Goal: Information Seeking & Learning: Learn about a topic

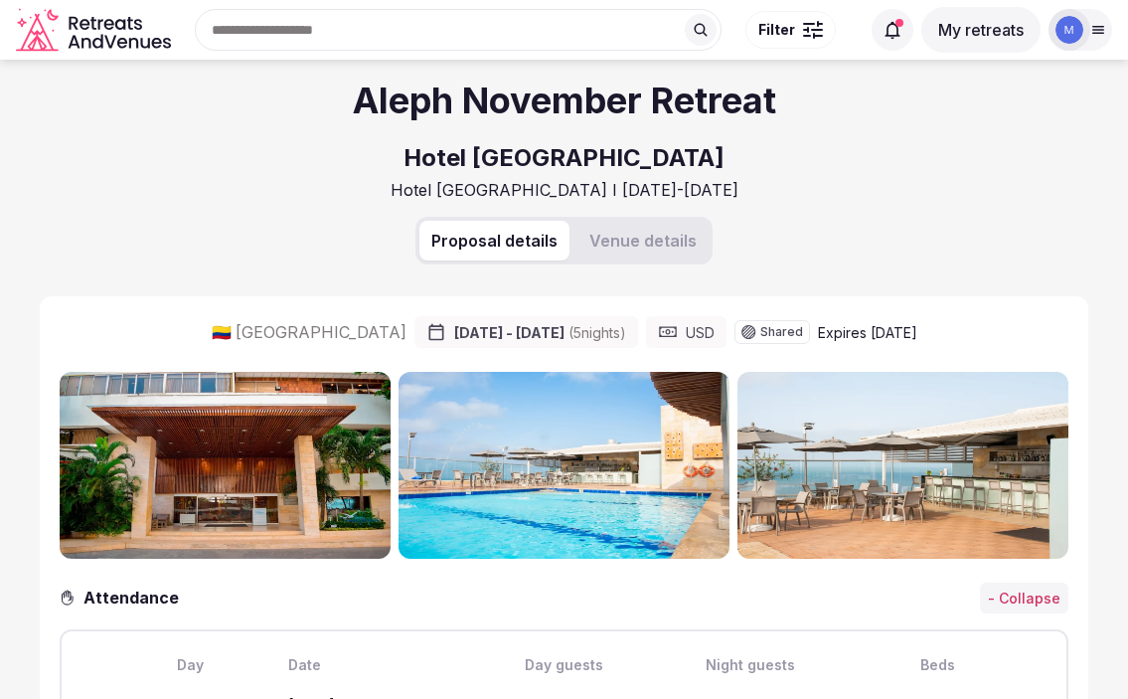
click at [617, 236] on button "Venue details" at bounding box center [642, 241] width 131 height 40
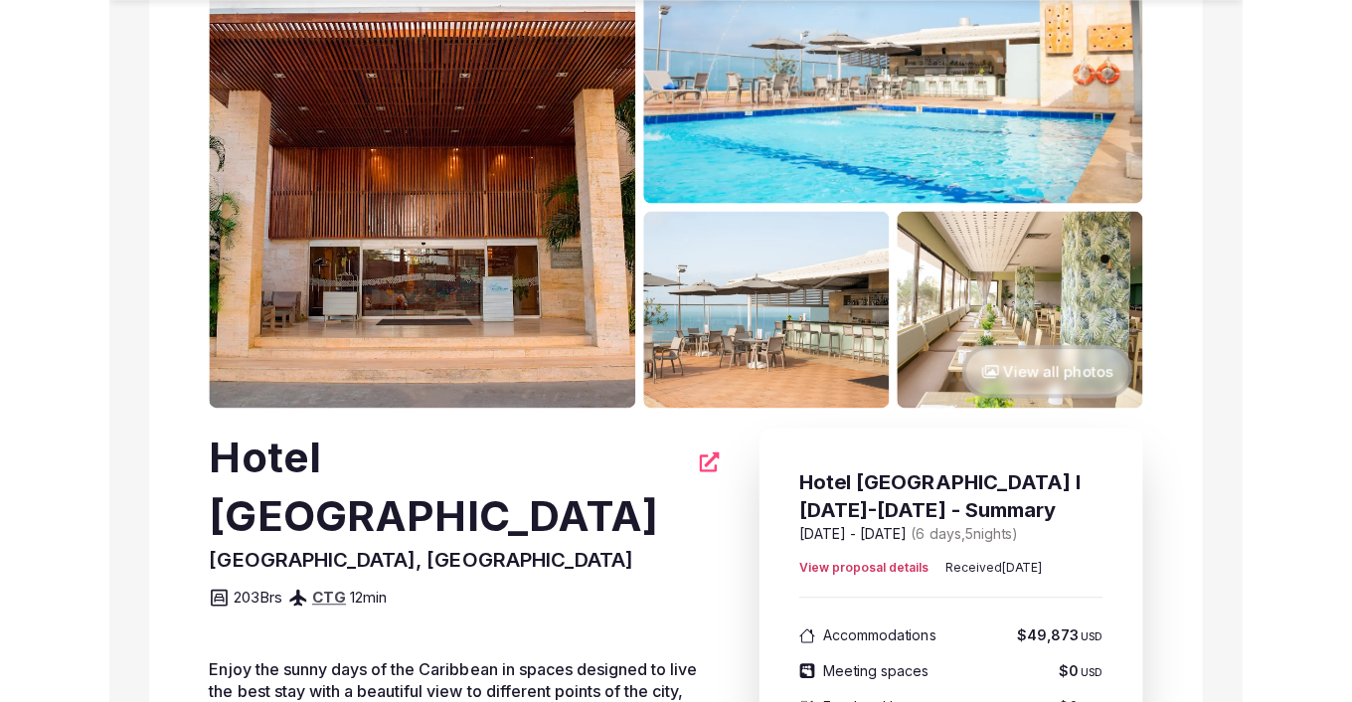
scroll to position [456, 0]
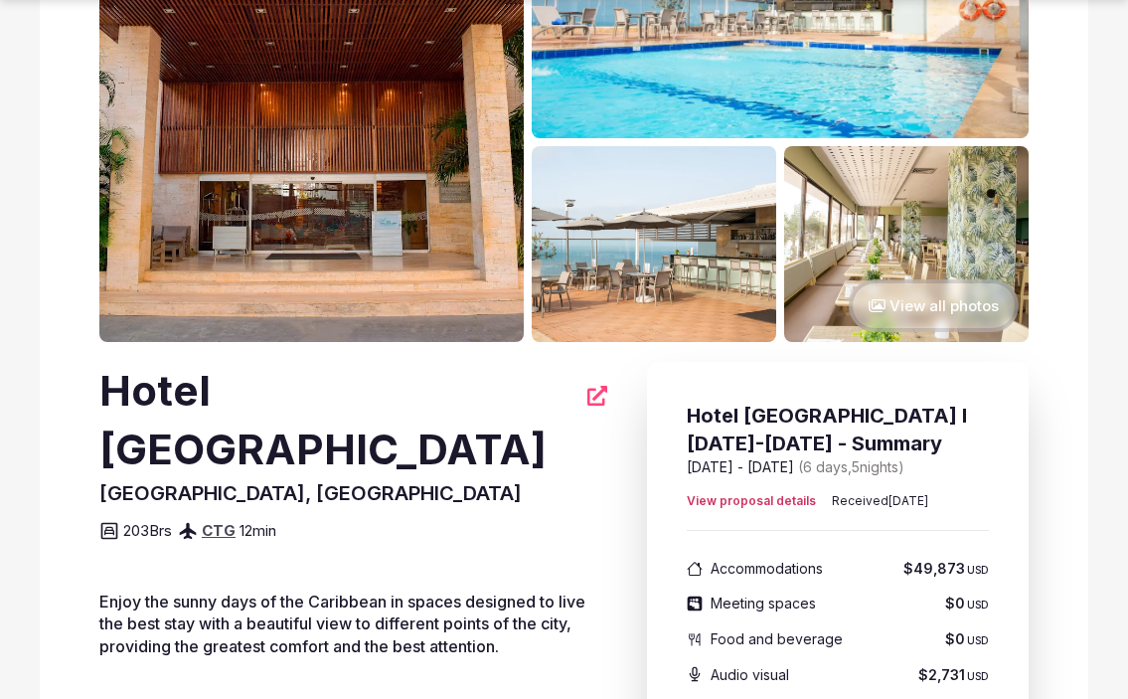
click at [587, 401] on icon at bounding box center [597, 396] width 20 height 20
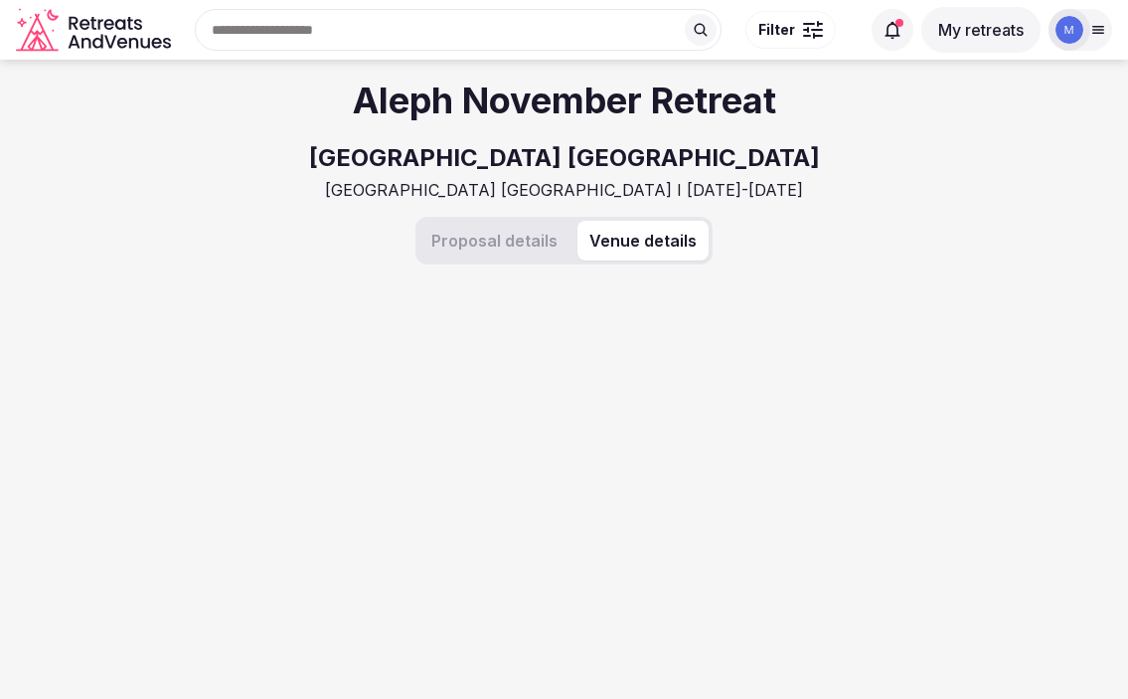
click at [633, 238] on button "Venue details" at bounding box center [642, 241] width 131 height 40
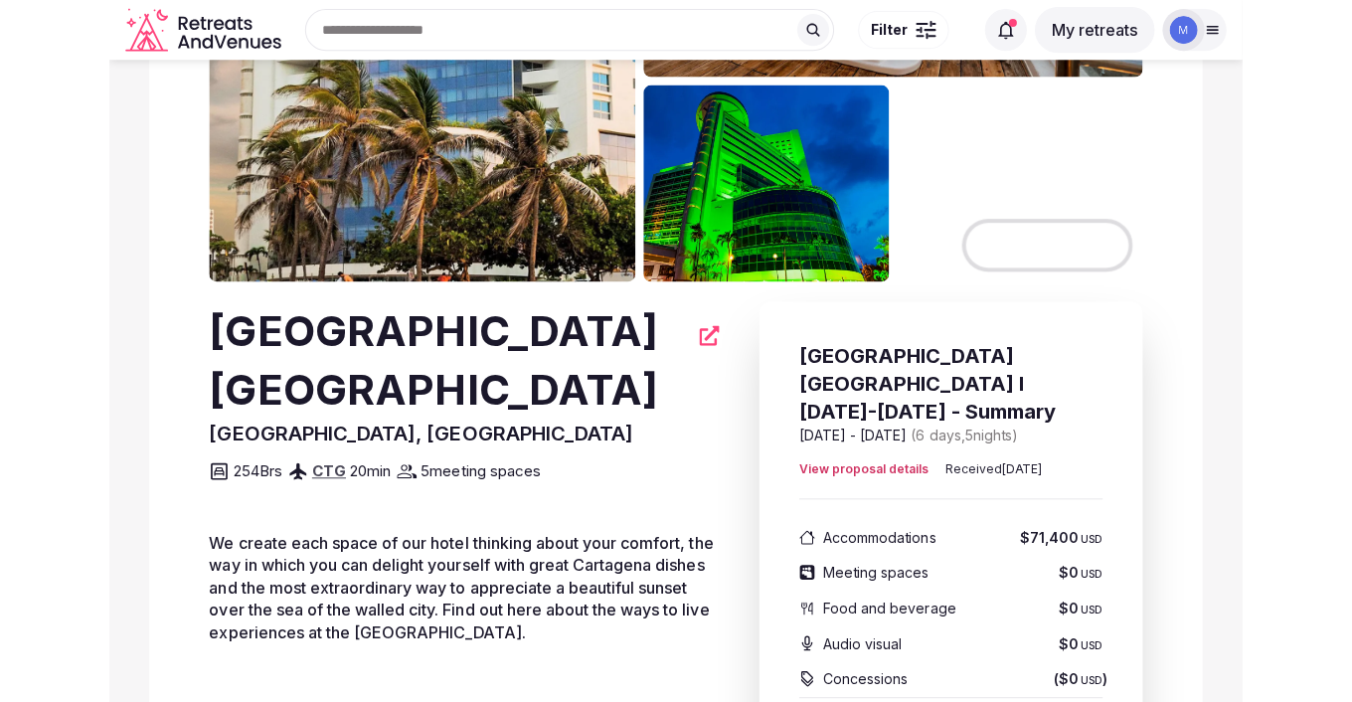
scroll to position [717, 0]
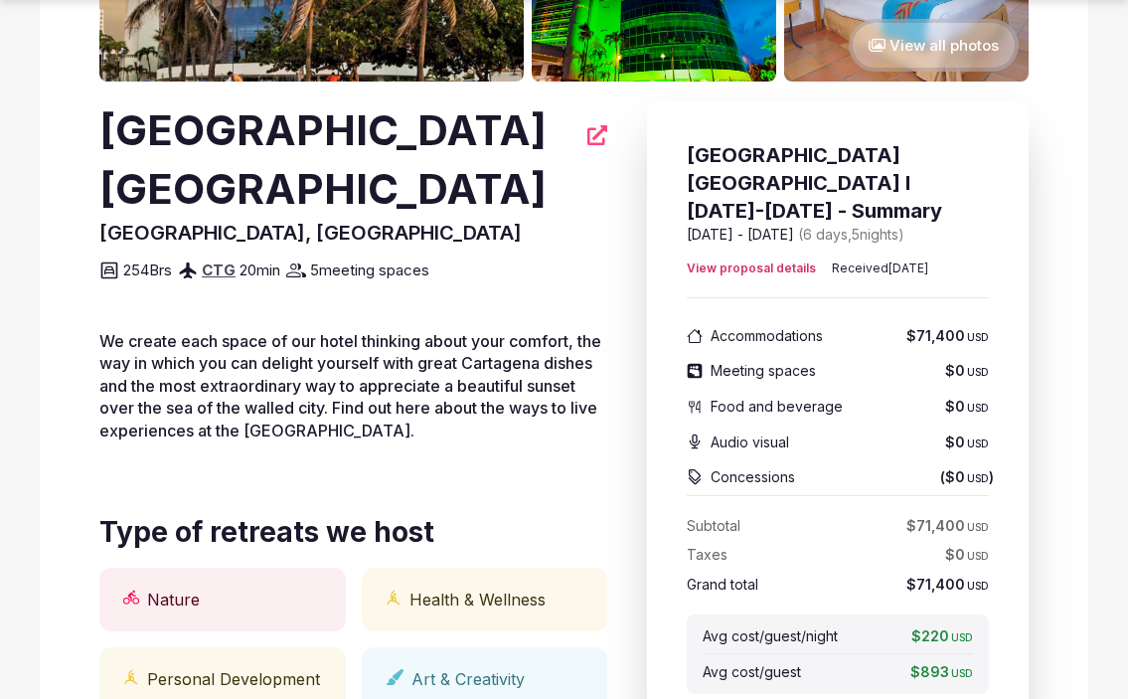
click at [600, 147] on div "[GEOGRAPHIC_DATA] [GEOGRAPHIC_DATA]" at bounding box center [353, 159] width 508 height 117
click at [596, 135] on icon at bounding box center [597, 135] width 20 height 20
